Goal: Task Accomplishment & Management: Use online tool/utility

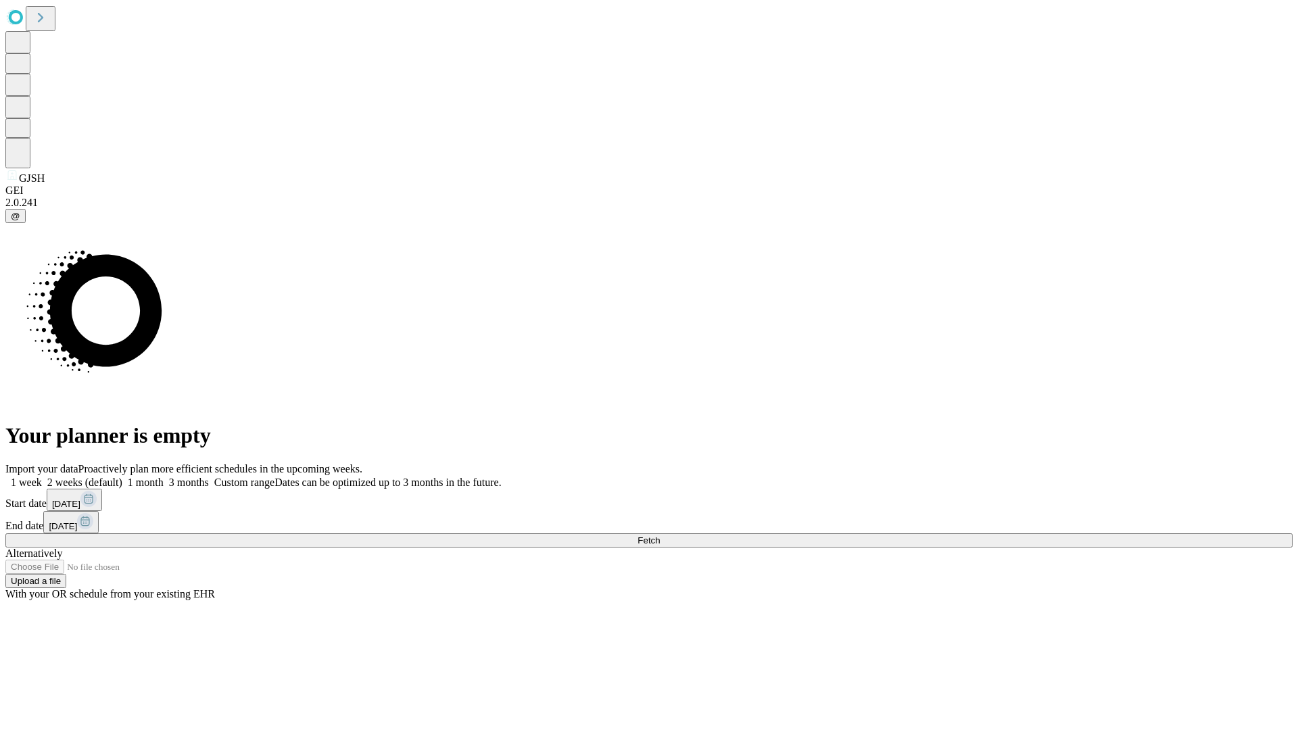
click at [660, 535] on span "Fetch" at bounding box center [648, 540] width 22 height 10
